Goal: Navigation & Orientation: Find specific page/section

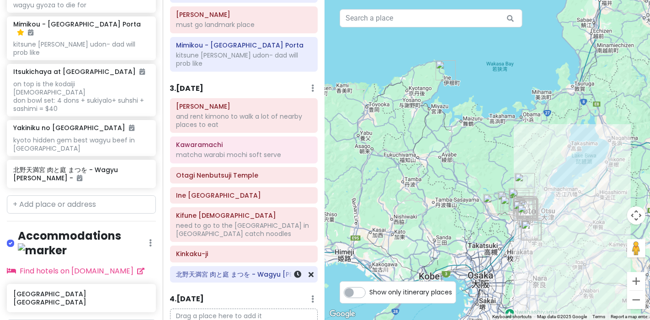
scroll to position [761, 0]
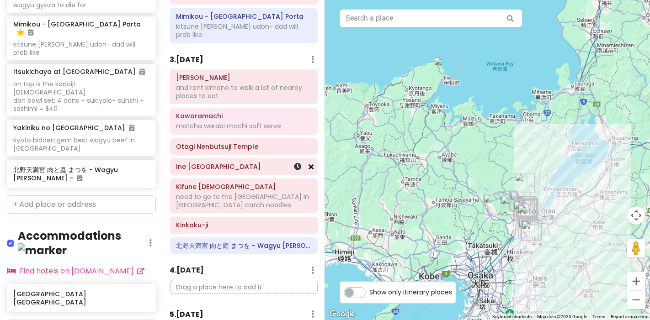
click at [308, 163] on icon at bounding box center [310, 166] width 5 height 7
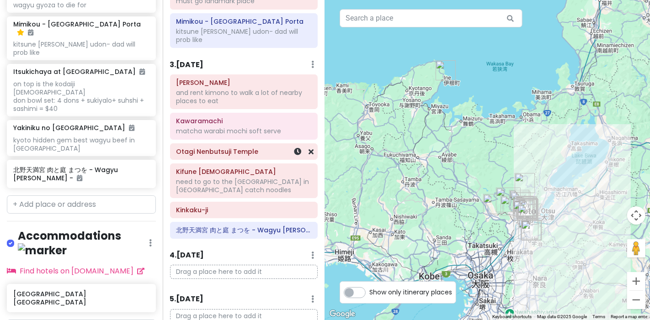
click at [260, 148] on h6 "Otagi Nenbutsuji Temple" at bounding box center [243, 152] width 135 height 8
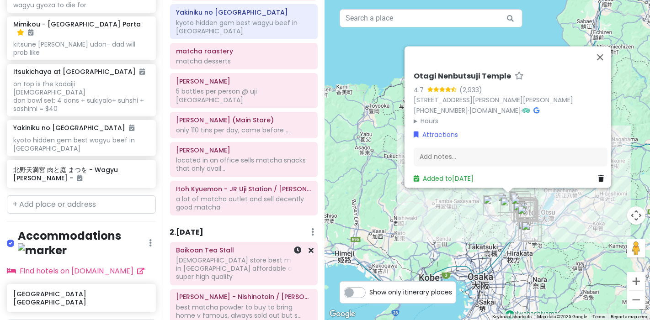
scroll to position [248, 0]
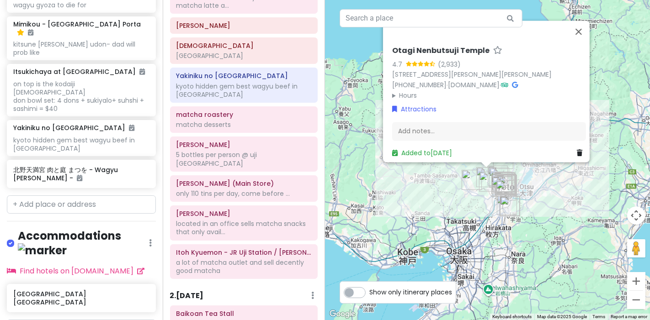
drag, startPoint x: 470, startPoint y: 243, endPoint x: 448, endPoint y: 207, distance: 42.2
click at [448, 207] on div "Otagi Nenbutsuji Temple 4.7 (2,933) 2-5 [PERSON_NAME], [PERSON_NAME], [GEOGRAPH…" at bounding box center [487, 160] width 325 height 320
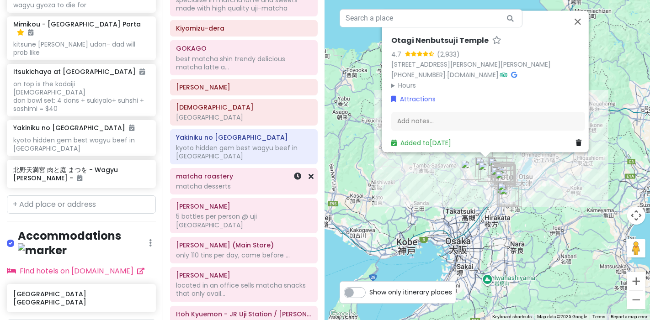
scroll to position [203, 0]
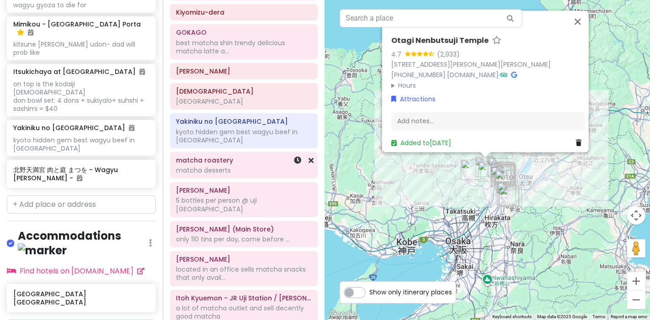
click at [253, 166] on div "matcha desserts" at bounding box center [243, 170] width 135 height 8
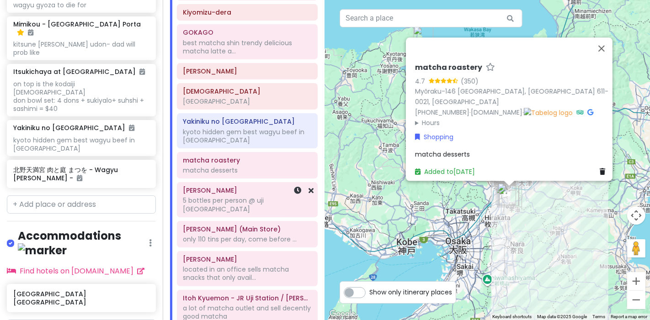
click at [254, 187] on div "Kyoto Kimono Rental HANAEMI : [URL][DOMAIN_NAME].. Itsukichaya at [GEOGRAPHIC_D…" at bounding box center [247, 93] width 155 height 470
click at [235, 196] on div "5 bottles per person @ uji [GEOGRAPHIC_DATA]" at bounding box center [247, 204] width 128 height 16
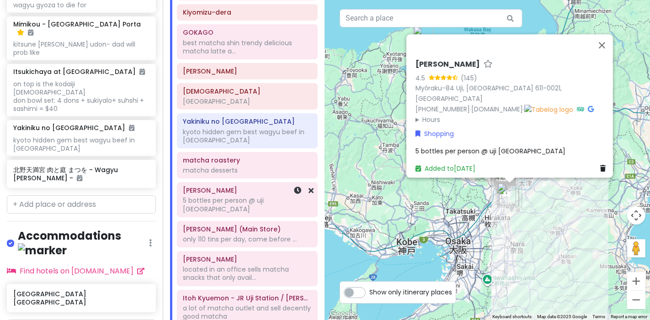
click at [243, 196] on div "5 bottles per person @ uji [GEOGRAPHIC_DATA]" at bounding box center [247, 204] width 128 height 16
click at [254, 169] on div "Kyoto Kimono Rental HANAEMI : [URL][DOMAIN_NAME].. Itsukichaya at [GEOGRAPHIC_D…" at bounding box center [247, 93] width 155 height 470
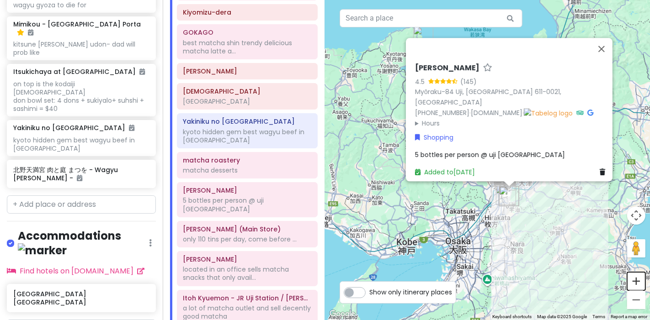
click at [640, 280] on button "Zoom in" at bounding box center [636, 281] width 18 height 18
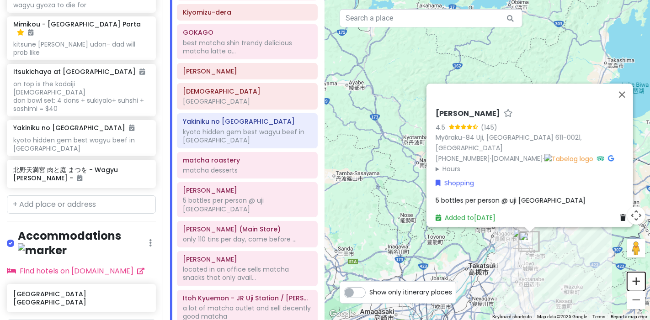
click at [639, 282] on button "Zoom in" at bounding box center [636, 281] width 18 height 18
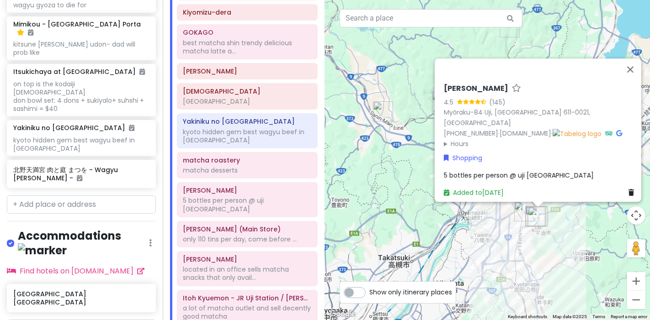
drag, startPoint x: 564, startPoint y: 152, endPoint x: 526, endPoint y: 9, distance: 147.8
click at [525, 11] on div "[PERSON_NAME] 4.5 (145) [GEOGRAPHIC_DATA]-84 [GEOGRAPHIC_DATA], [GEOGRAPHIC_DAT…" at bounding box center [487, 160] width 325 height 320
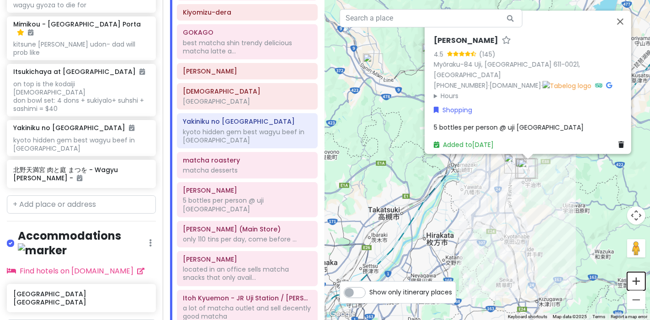
click at [638, 280] on button "Zoom in" at bounding box center [636, 281] width 18 height 18
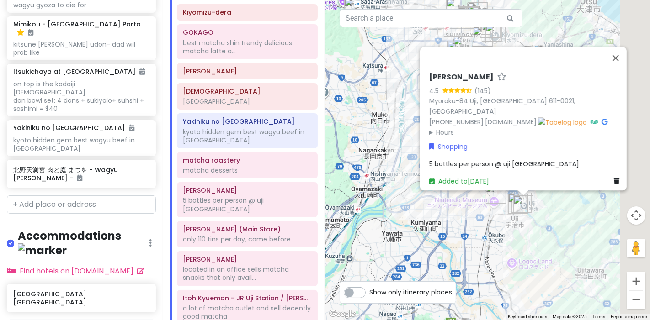
drag, startPoint x: 491, startPoint y: 188, endPoint x: 391, endPoint y: 223, distance: 105.0
click at [390, 224] on div "[PERSON_NAME] 4.5 (145) [GEOGRAPHIC_DATA]-84 [GEOGRAPHIC_DATA], [GEOGRAPHIC_DAT…" at bounding box center [487, 160] width 325 height 320
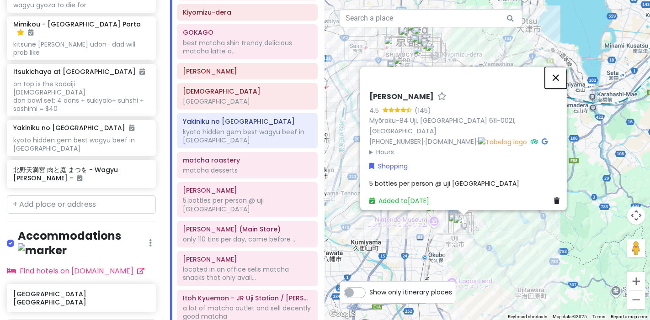
click at [564, 79] on button "Close" at bounding box center [555, 78] width 22 height 22
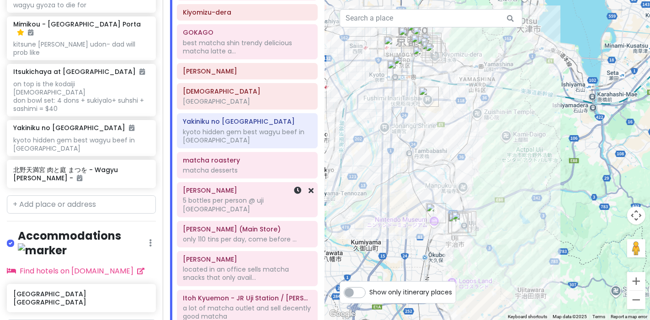
click at [238, 196] on div "5 bottles per person @ uji [GEOGRAPHIC_DATA]" at bounding box center [247, 204] width 128 height 16
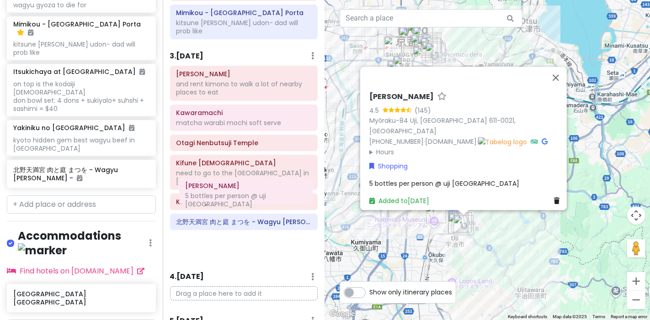
scroll to position [765, 0]
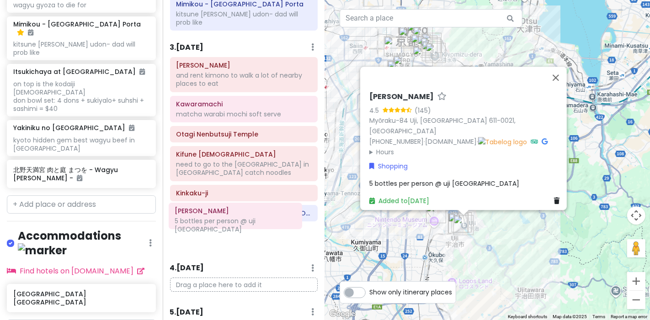
drag, startPoint x: 238, startPoint y: 191, endPoint x: 233, endPoint y: 216, distance: 25.2
click at [231, 222] on div "Itinerary × 1 . [DATE] Edit Day Notes Delete Day First day arriving in [GEOGRAP…" at bounding box center [244, 160] width 163 height 320
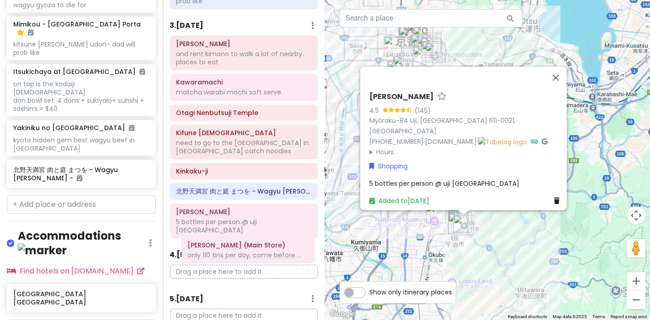
scroll to position [756, 0]
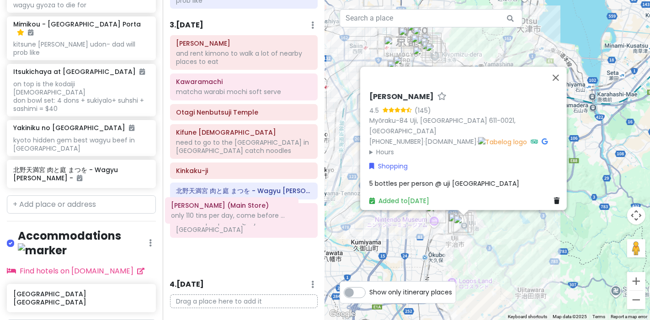
drag, startPoint x: 227, startPoint y: 148, endPoint x: 225, endPoint y: 208, distance: 59.9
click at [217, 218] on div "Itinerary × 1 . [DATE] Edit Day Notes Delete Day First day arriving in [GEOGRAP…" at bounding box center [244, 160] width 163 height 320
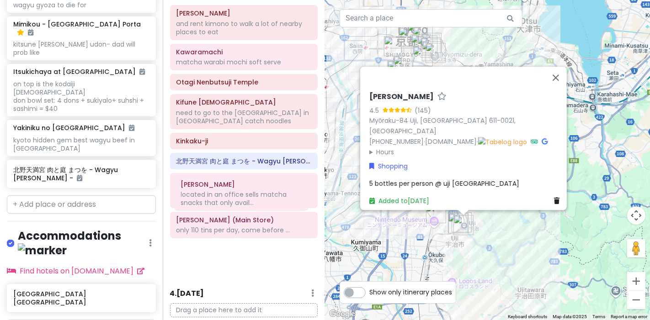
scroll to position [773, 0]
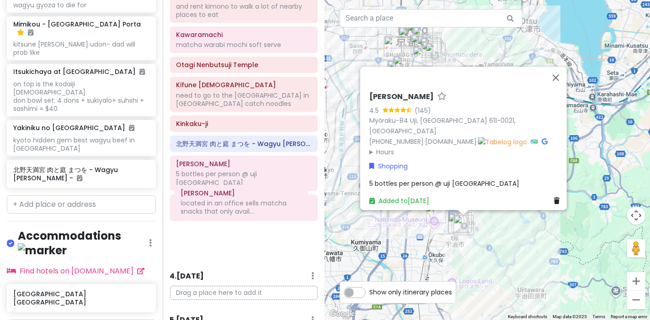
drag, startPoint x: 240, startPoint y: 156, endPoint x: 238, endPoint y: 206, distance: 49.8
click at [238, 206] on div "Itinerary × 1 . [DATE] Edit Day Notes Delete Day First day arriving in [GEOGRAP…" at bounding box center [244, 160] width 163 height 320
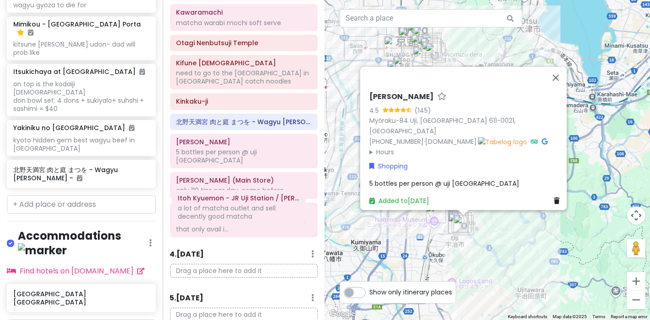
scroll to position [756, 0]
drag, startPoint x: 254, startPoint y: 156, endPoint x: 249, endPoint y: 212, distance: 56.4
click at [249, 212] on div "Itinerary × 1 . [DATE] Edit Day Notes Delete Day First day arriving in [GEOGRAP…" at bounding box center [244, 160] width 163 height 320
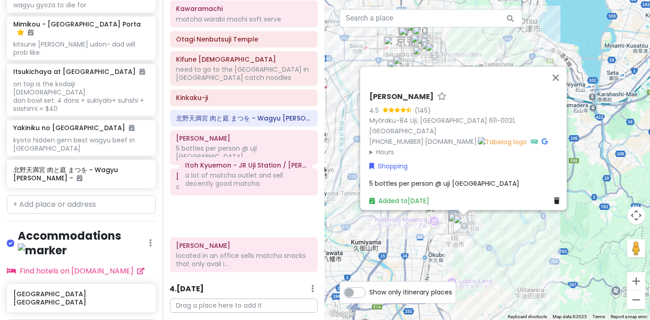
scroll to position [773, 0]
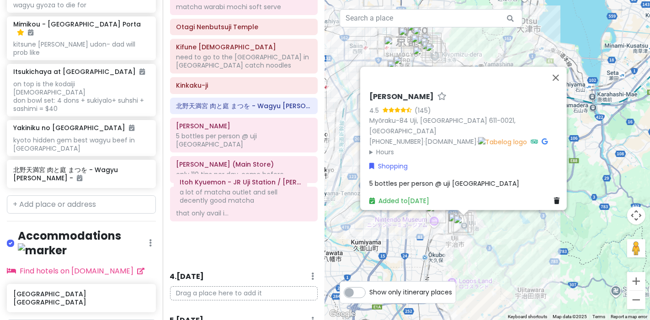
drag, startPoint x: 244, startPoint y: 140, endPoint x: 241, endPoint y: 188, distance: 48.0
click at [241, 188] on div "Itinerary × 1 . [DATE] Edit Day Notes Delete Day First day arriving in [GEOGRAP…" at bounding box center [244, 160] width 163 height 320
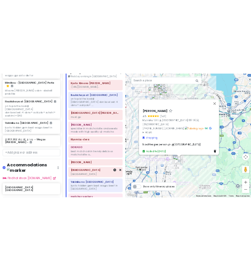
scroll to position [0, 0]
